Goal: Information Seeking & Learning: Find specific fact

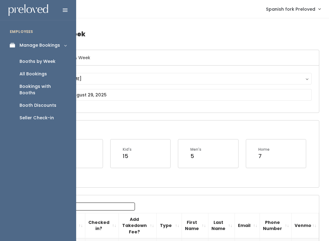
click at [49, 102] on div "Booth Discounts" at bounding box center [37, 105] width 37 height 6
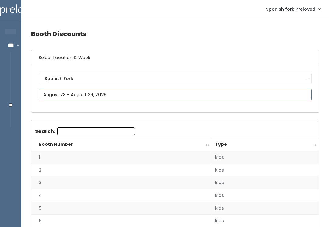
click at [302, 97] on input "text" at bounding box center [175, 95] width 273 height 12
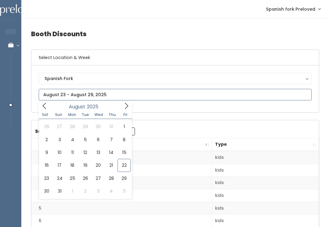
type input "[DATE] to [DATE]"
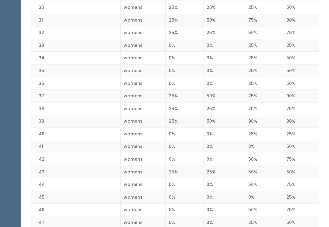
scroll to position [520, 0]
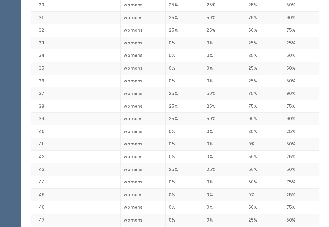
click at [290, 115] on td "90%" at bounding box center [301, 119] width 36 height 13
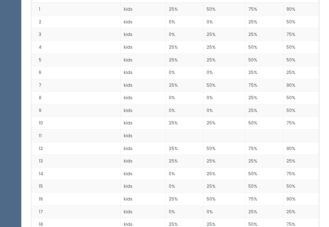
scroll to position [106, 0]
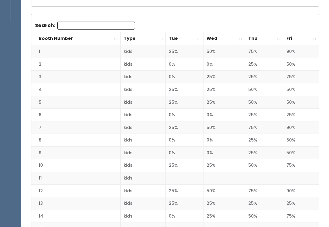
click at [312, 39] on th "Fri" at bounding box center [301, 38] width 36 height 13
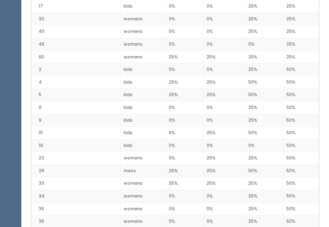
scroll to position [237, 0]
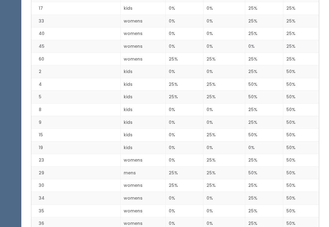
click at [294, 82] on td "50%" at bounding box center [301, 84] width 36 height 13
click at [285, 59] on td "25%" at bounding box center [301, 59] width 36 height 13
click at [291, 129] on td "50%" at bounding box center [301, 135] width 36 height 13
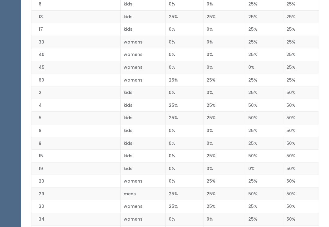
scroll to position [220, 0]
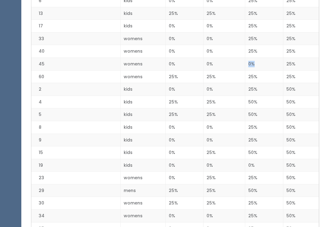
click at [266, 68] on td "0%" at bounding box center [264, 64] width 38 height 13
click at [268, 80] on td "25%" at bounding box center [264, 76] width 38 height 13
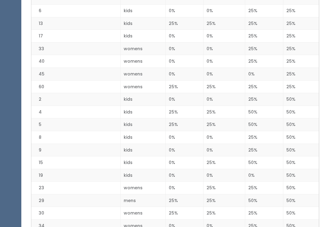
scroll to position [209, 0]
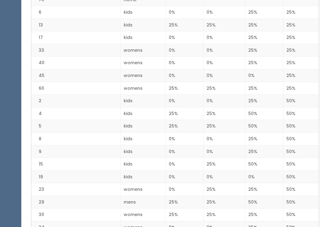
click at [167, 120] on td "25%" at bounding box center [185, 126] width 38 height 13
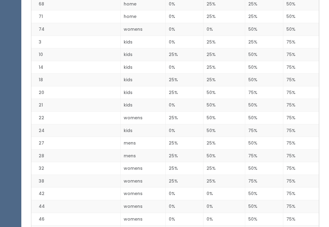
scroll to position [567, 0]
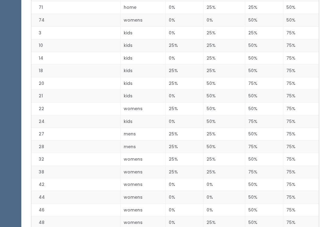
click at [79, 179] on td "42" at bounding box center [75, 185] width 89 height 13
click at [85, 153] on td "32" at bounding box center [75, 159] width 89 height 13
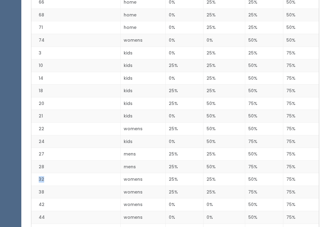
scroll to position [554, 0]
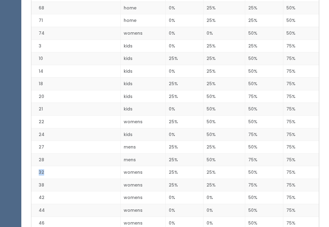
click at [93, 103] on td "21" at bounding box center [75, 109] width 89 height 13
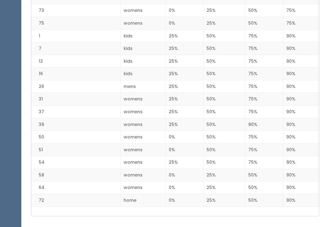
scroll to position [898, 0]
